Goal: Check status

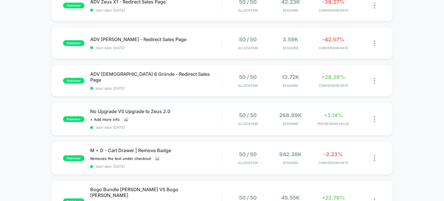
scroll to position [231, 0]
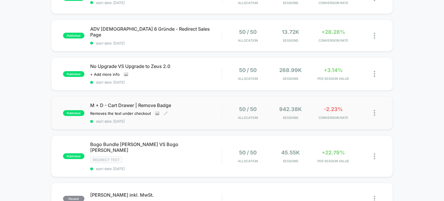
click at [178, 104] on span "M + D - Cart Drawer | Remove Badge" at bounding box center [156, 105] width 132 height 6
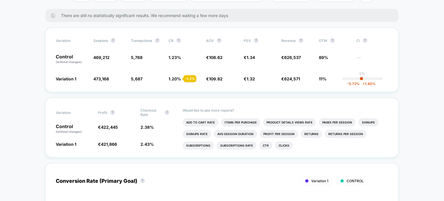
scroll to position [116, 0]
